Goal: Obtain resource: Download file/media

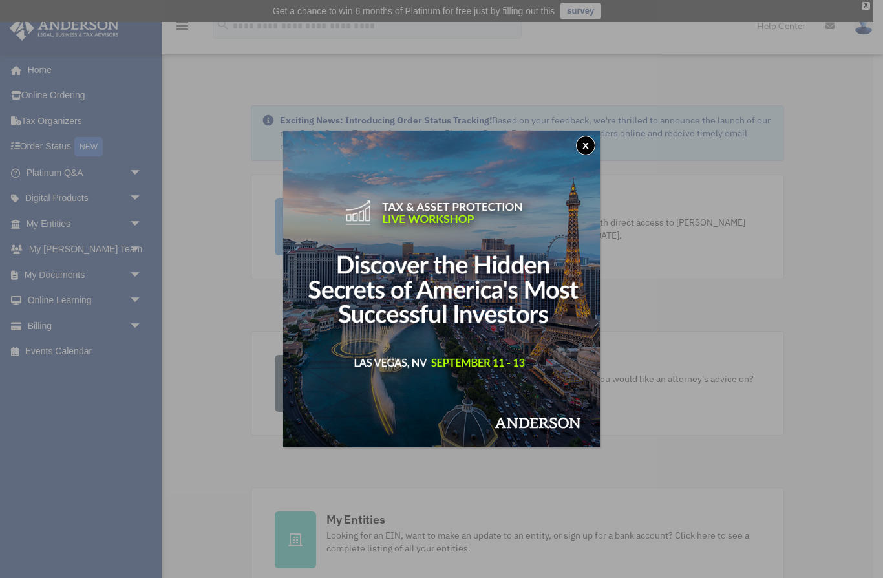
click at [587, 154] on button "x" at bounding box center [585, 145] width 19 height 19
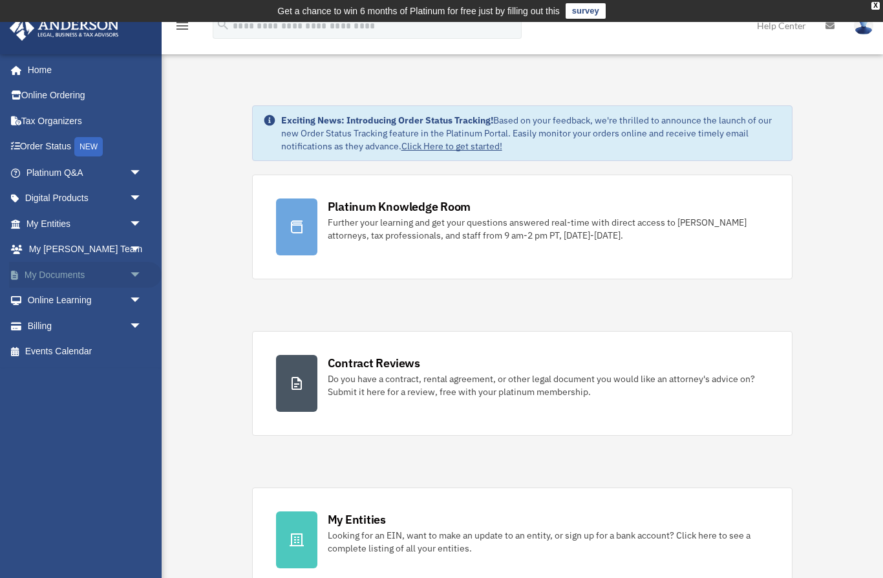
click at [28, 273] on link "My Documents arrow_drop_down" at bounding box center [85, 275] width 153 height 26
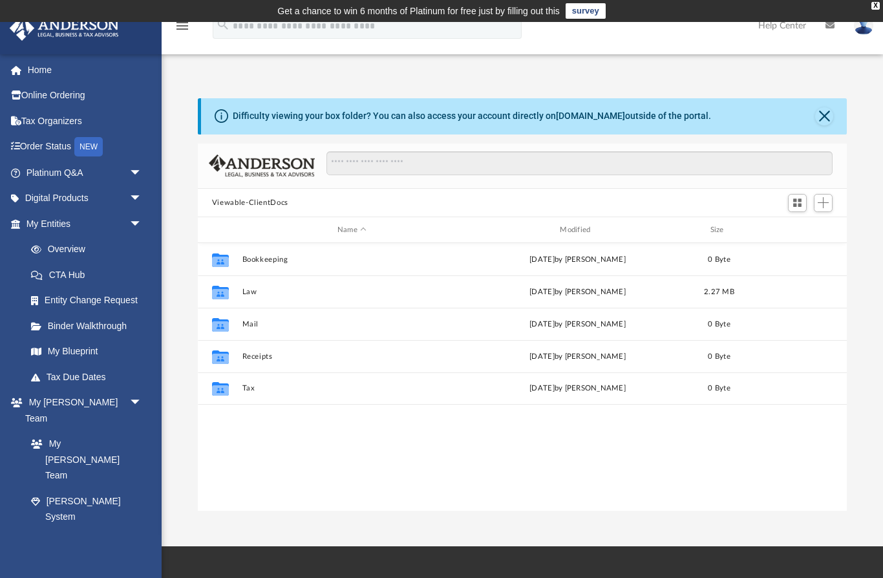
scroll to position [294, 650]
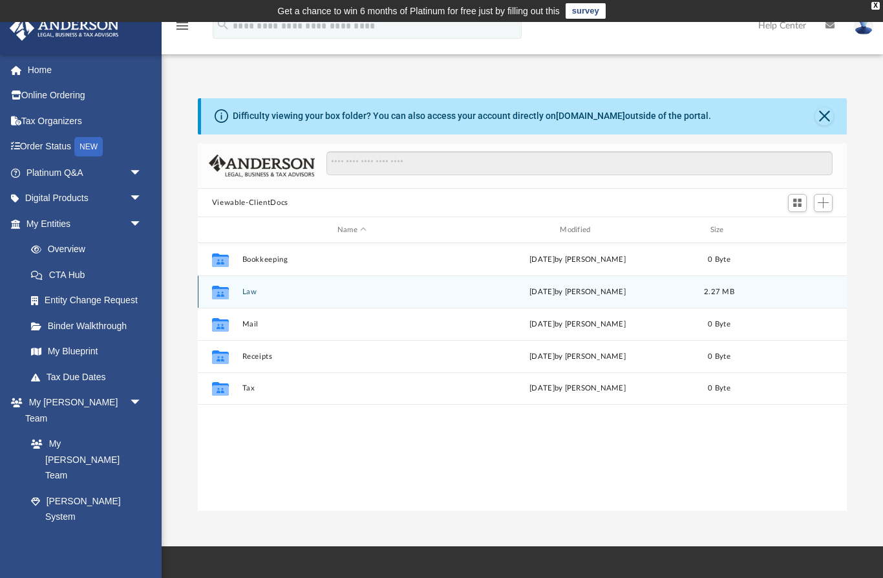
click at [215, 296] on icon "grid" at bounding box center [220, 294] width 17 height 10
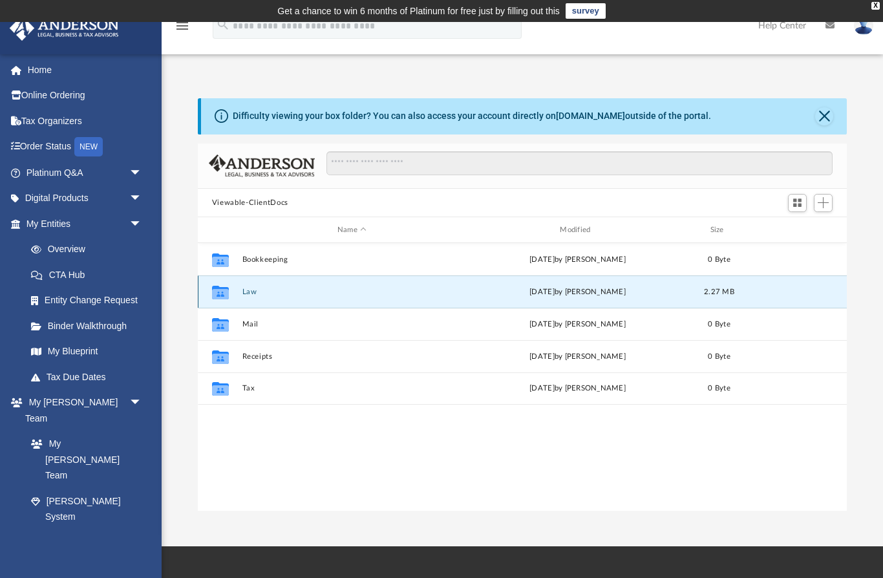
click at [214, 296] on icon "grid" at bounding box center [220, 294] width 17 height 10
click at [221, 301] on icon "Collaborated Folder" at bounding box center [220, 292] width 21 height 21
click at [243, 292] on button "Law" at bounding box center [352, 292] width 220 height 8
click at [242, 291] on button "Law" at bounding box center [352, 292] width 220 height 8
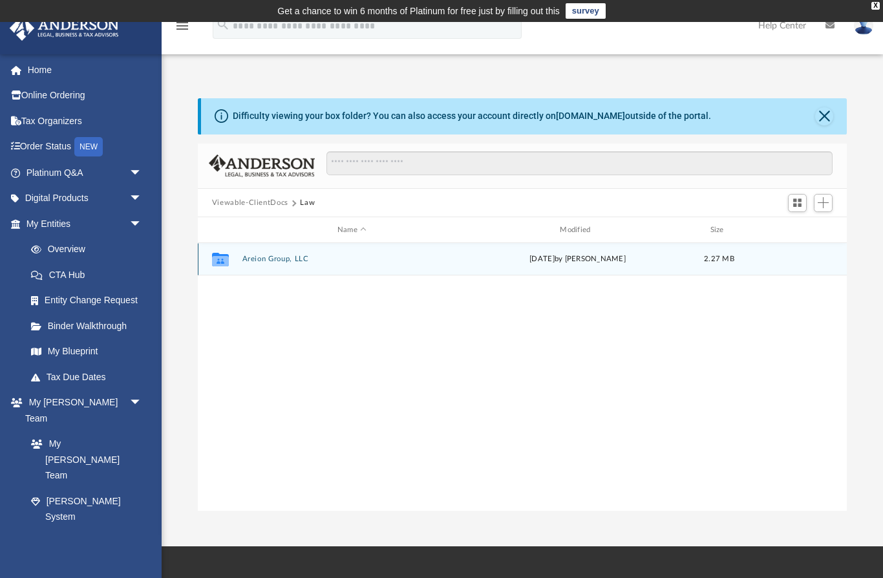
click at [237, 259] on div "Collaborated Folder" at bounding box center [220, 259] width 32 height 21
click at [243, 265] on div "Collaborated Folder Areion Group, LLC [DATE] by [PERSON_NAME] 2.27 MB" at bounding box center [522, 259] width 649 height 32
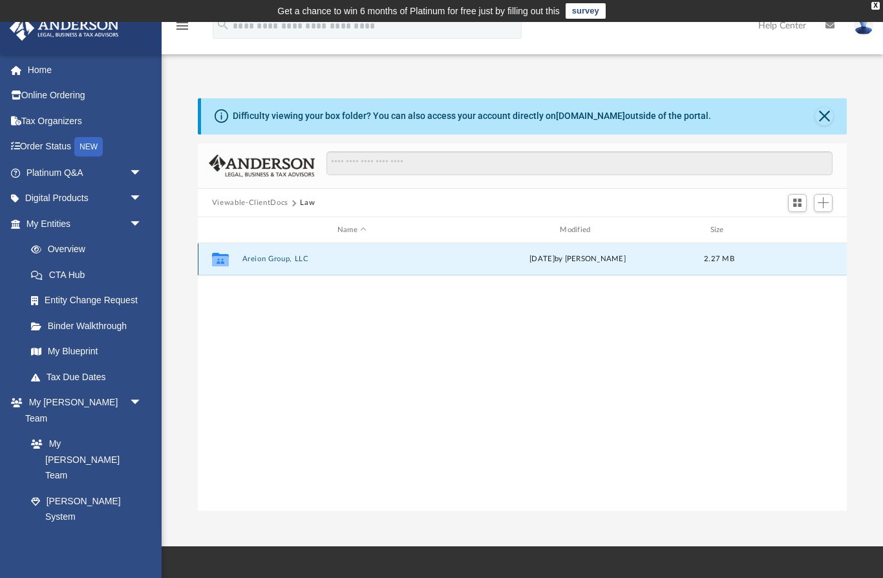
click at [255, 263] on button "Areion Group, LLC" at bounding box center [352, 259] width 220 height 8
click at [262, 269] on div "Collaborated Folder Areion Group, LLC [DATE] by [PERSON_NAME] 2.27 MB" at bounding box center [522, 259] width 649 height 32
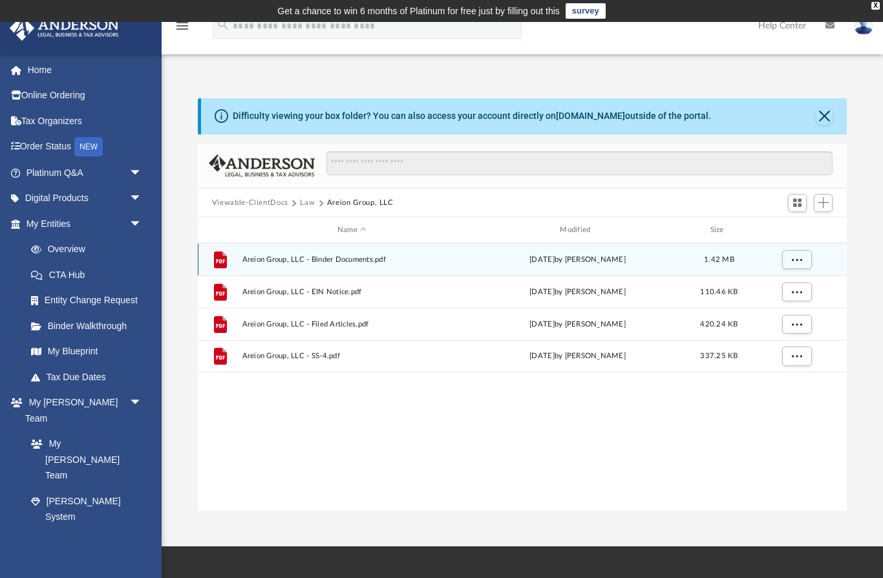
click at [265, 267] on div "File Areion Group, LLC - Binder Documents.pdf [DATE] by [PERSON_NAME] 1.42 MB" at bounding box center [522, 259] width 649 height 32
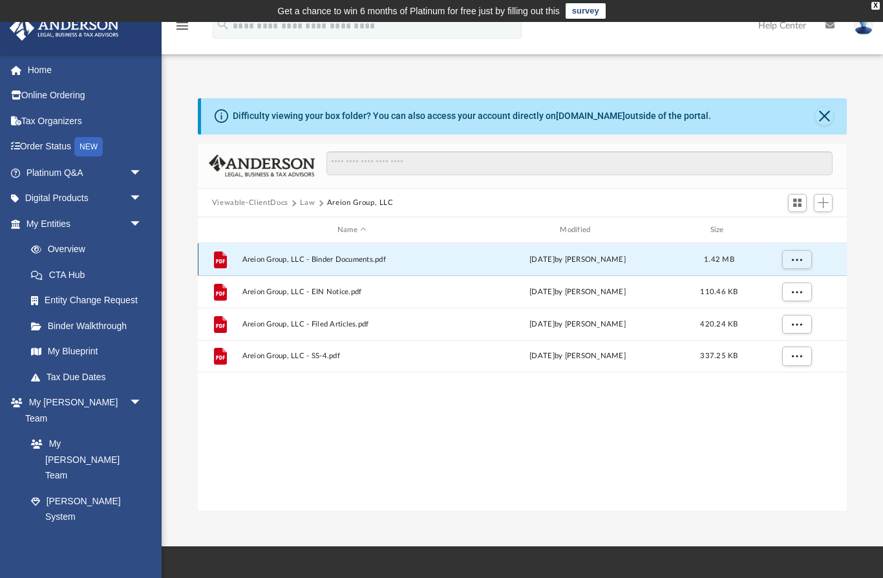
click at [279, 263] on span "Areion Group, LLC - Binder Documents.pdf" at bounding box center [352, 259] width 220 height 8
click at [284, 257] on span "Areion Group, LLC - Binder Documents.pdf" at bounding box center [352, 259] width 220 height 8
click at [245, 264] on div "File Areion Group, LLC - Binder Documents.pdf [DATE] by [PERSON_NAME] 1.42 MB" at bounding box center [522, 259] width 649 height 32
click at [222, 268] on icon "File" at bounding box center [220, 260] width 21 height 21
click at [254, 263] on span "Areion Group, LLC - Binder Documents.pdf" at bounding box center [352, 259] width 220 height 8
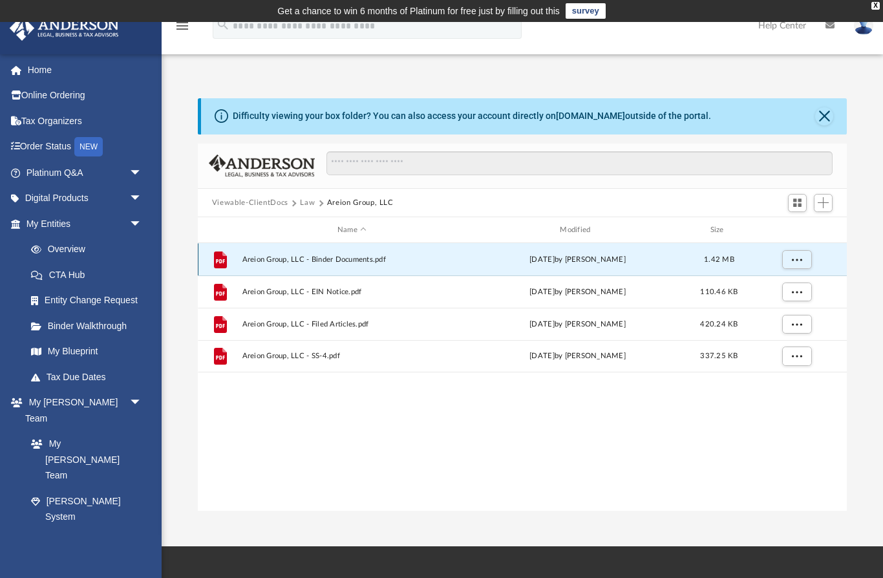
click at [260, 269] on div "File Areion Group, LLC - Binder Documents.pdf [DATE] by [PERSON_NAME] 1.42 MB" at bounding box center [522, 259] width 649 height 32
click at [796, 263] on span "More options" at bounding box center [797, 259] width 10 height 7
click at [791, 287] on li "Preview" at bounding box center [785, 286] width 38 height 14
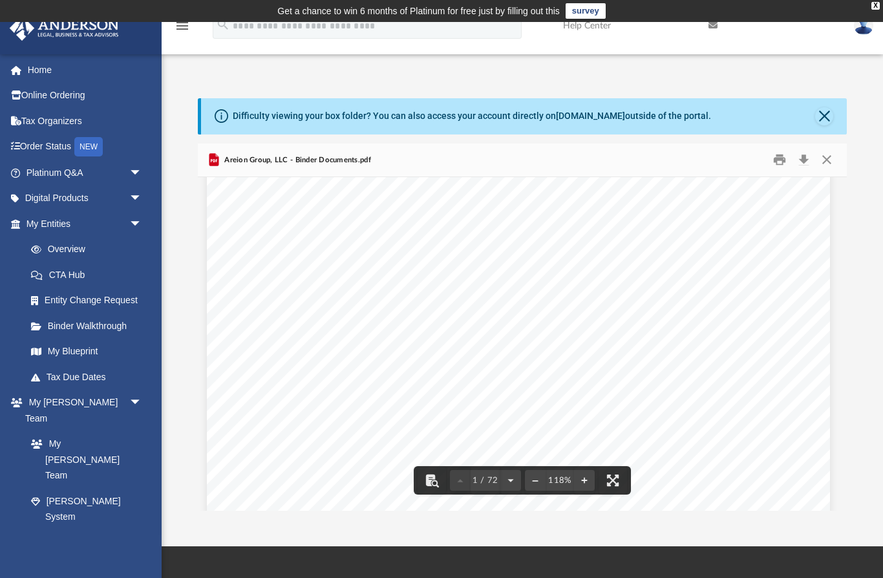
scroll to position [65, 5]
click at [594, 480] on button "File preview" at bounding box center [584, 480] width 21 height 28
click at [590, 484] on button "File preview" at bounding box center [584, 480] width 21 height 28
click at [587, 486] on button "File preview" at bounding box center [584, 480] width 21 height 28
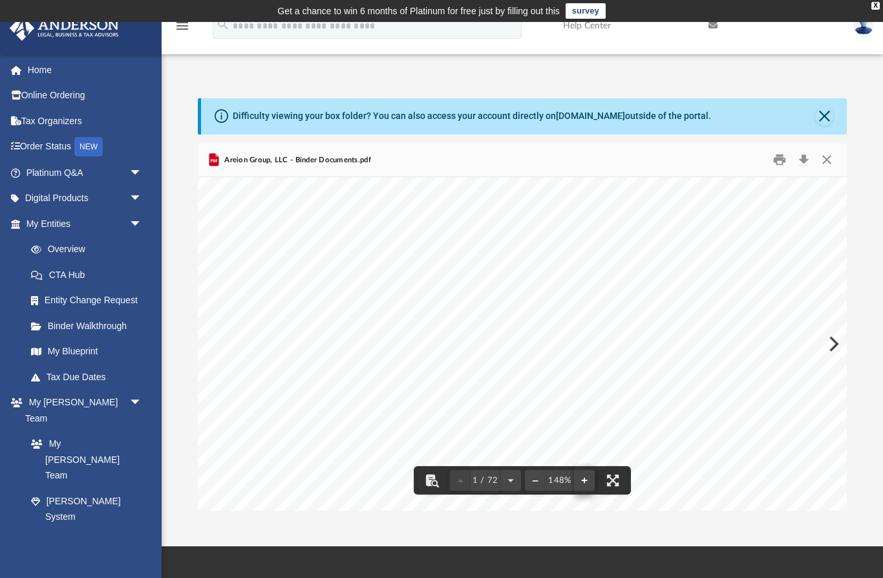
click at [590, 483] on button "File preview" at bounding box center [584, 480] width 21 height 28
click at [593, 482] on button "File preview" at bounding box center [584, 480] width 21 height 28
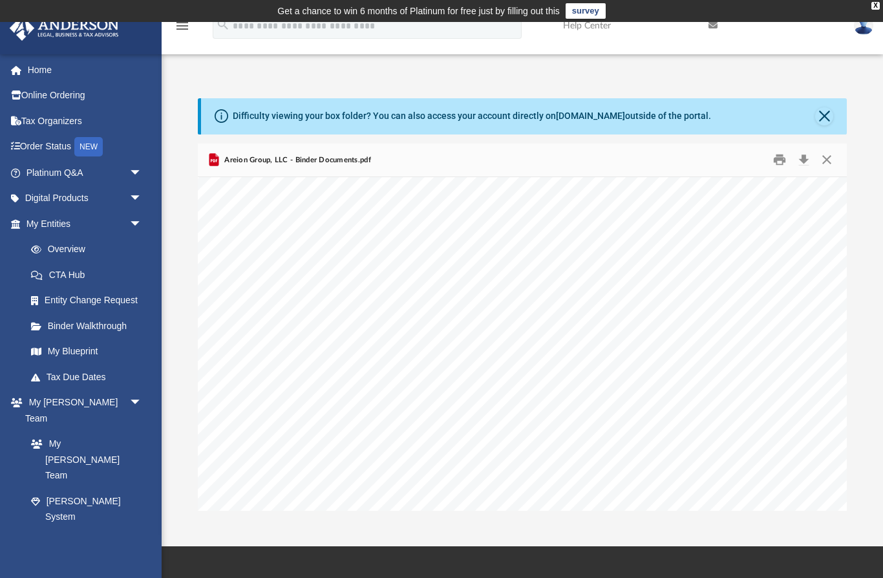
scroll to position [39174, 86]
click at [68, 552] on div "theresa.ledford@tlcinvestco.com Sign Out theresa.ledford@tlcinvestco.com Home O…" at bounding box center [81, 343] width 162 height 578
